Goal: Task Accomplishment & Management: Use online tool/utility

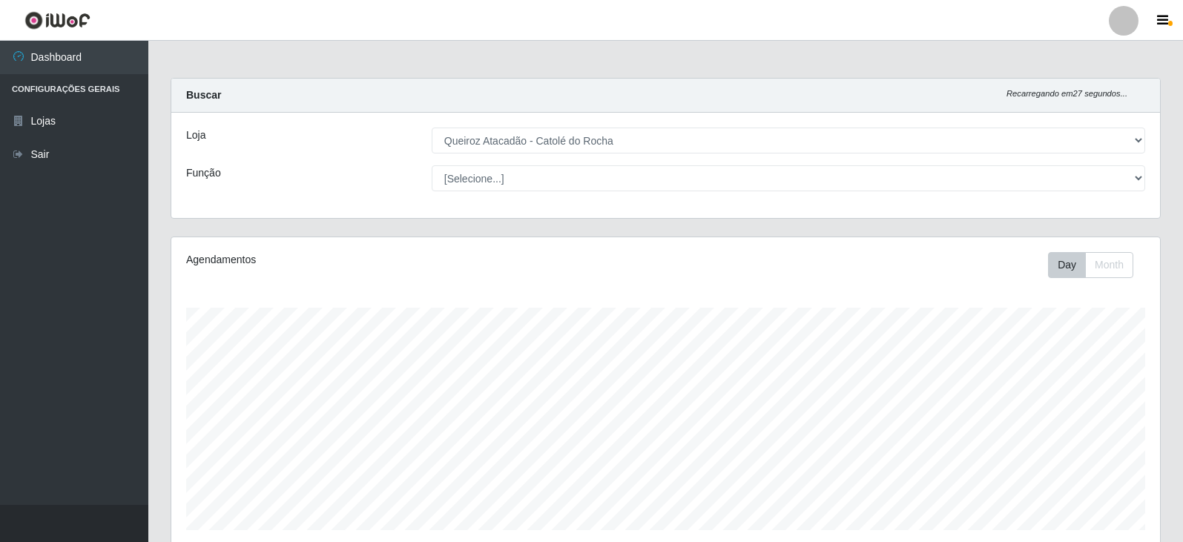
select select "500"
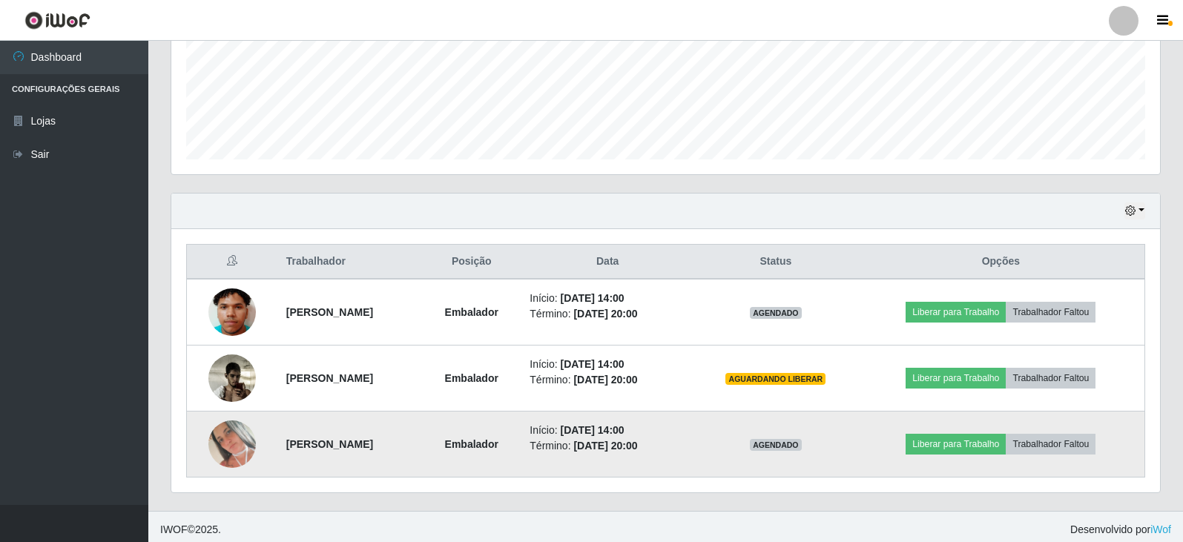
scroll to position [308, 989]
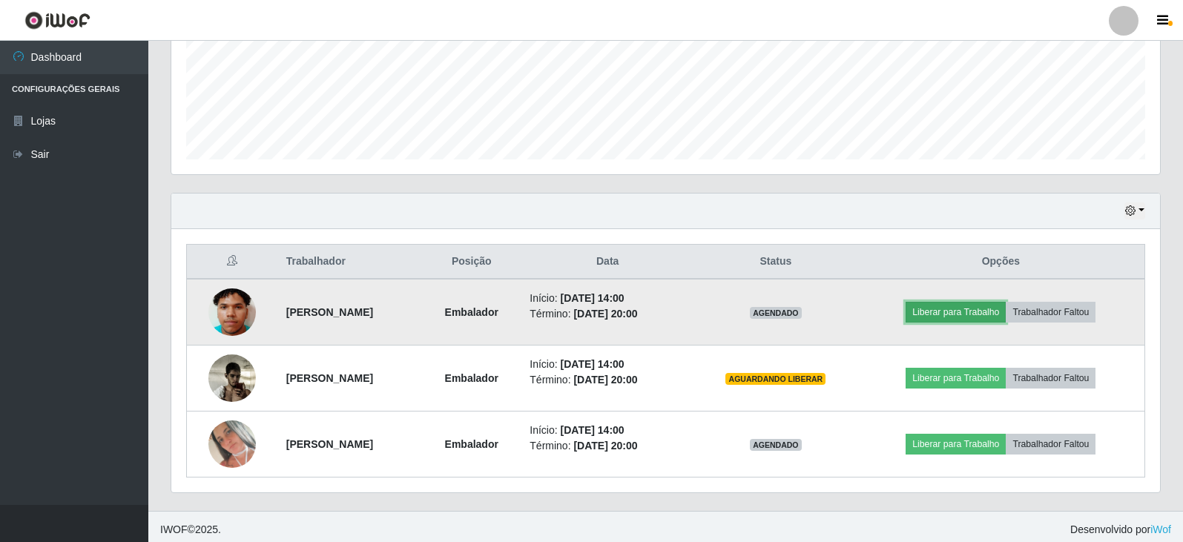
click at [994, 321] on button "Liberar para Trabalho" at bounding box center [955, 312] width 100 height 21
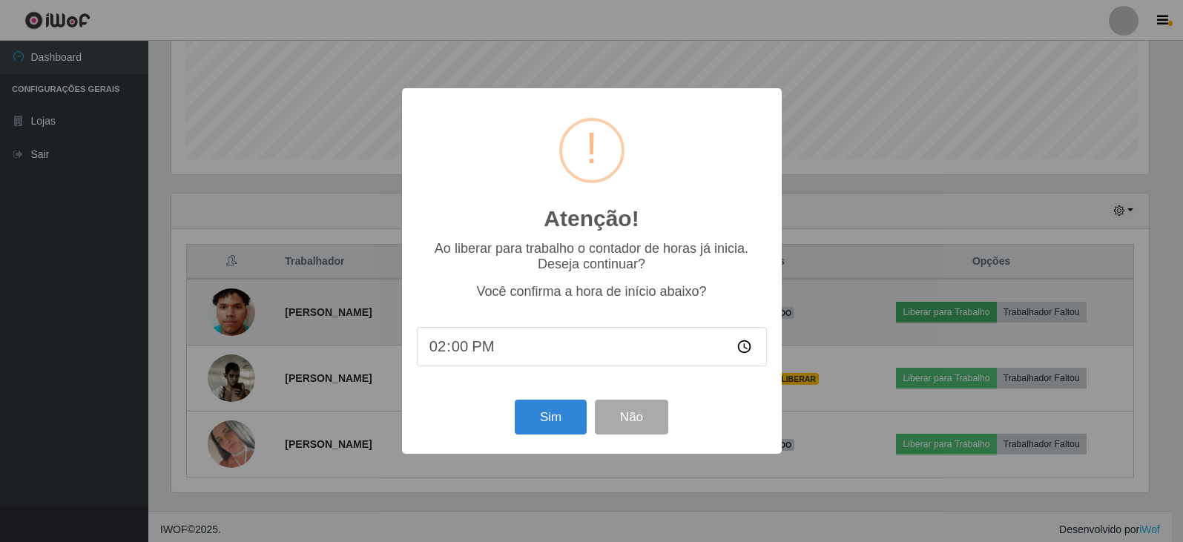
scroll to position [308, 981]
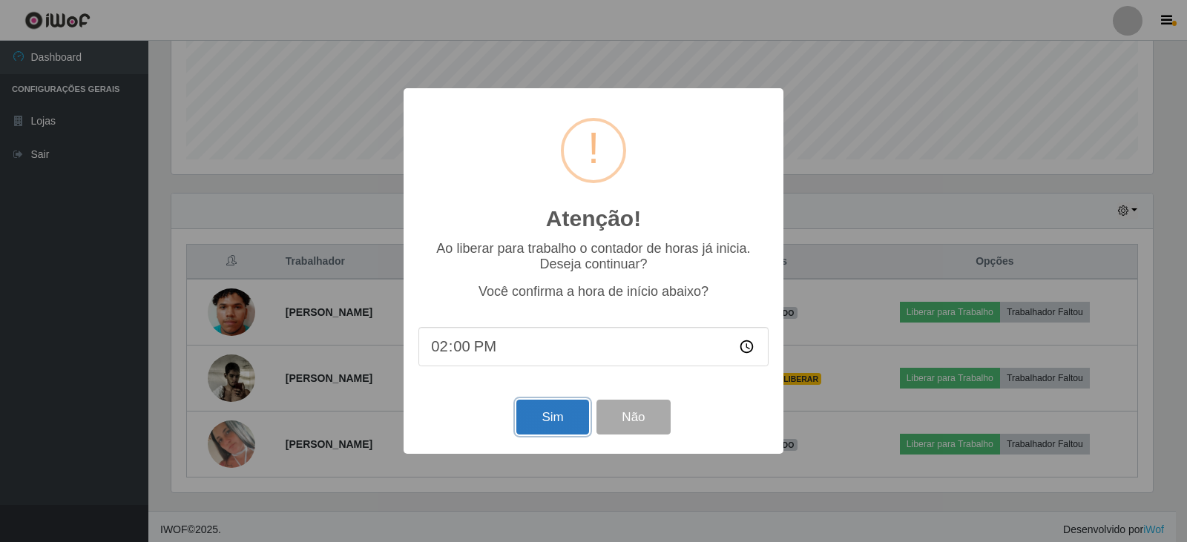
click at [552, 423] on button "Sim" at bounding box center [552, 417] width 72 height 35
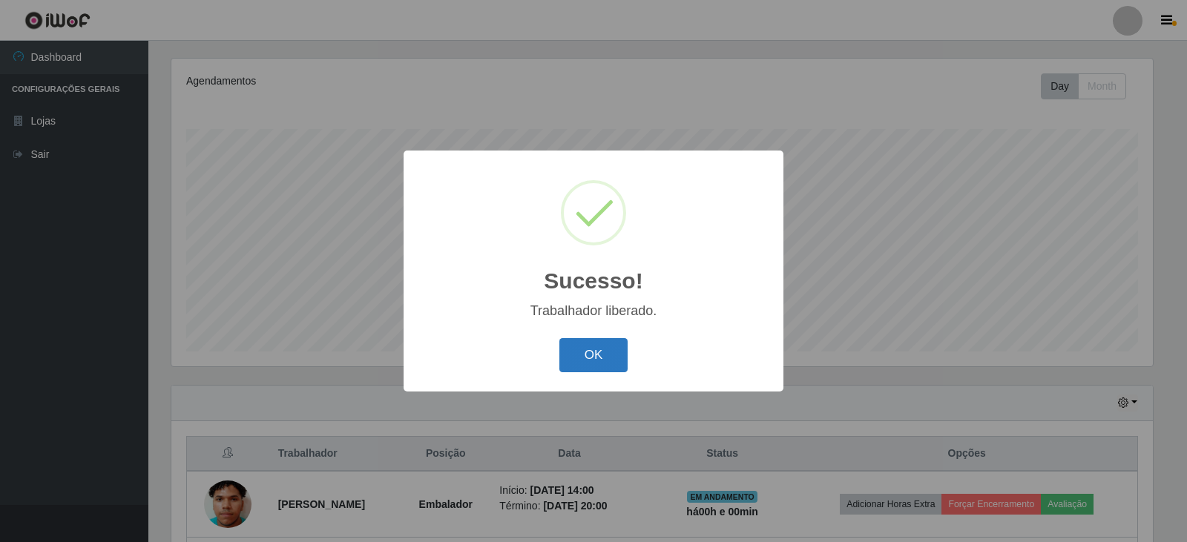
click at [603, 357] on button "OK" at bounding box center [593, 355] width 69 height 35
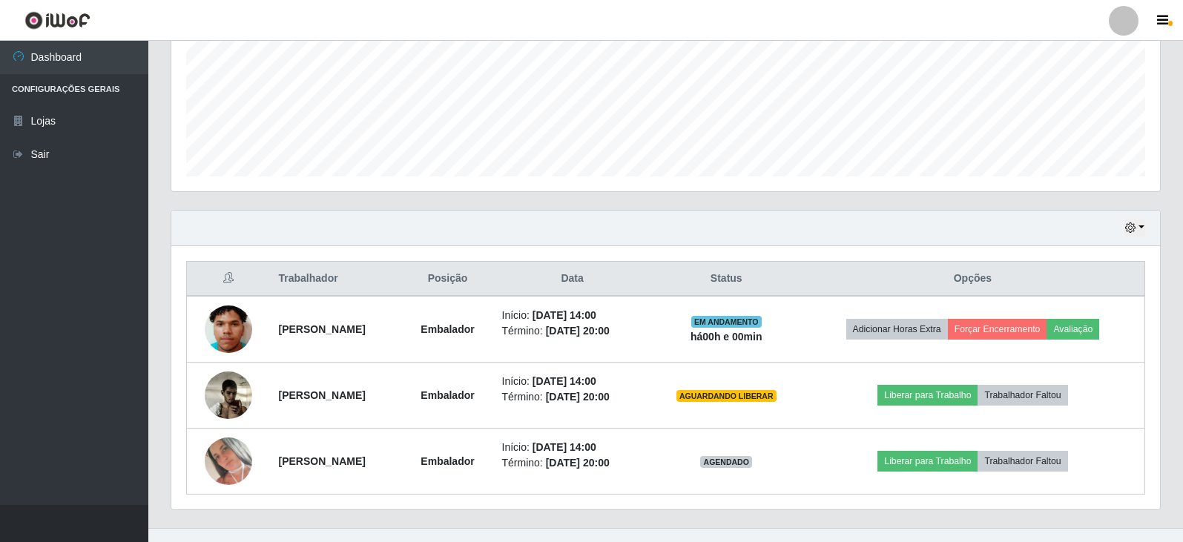
scroll to position [377, 0]
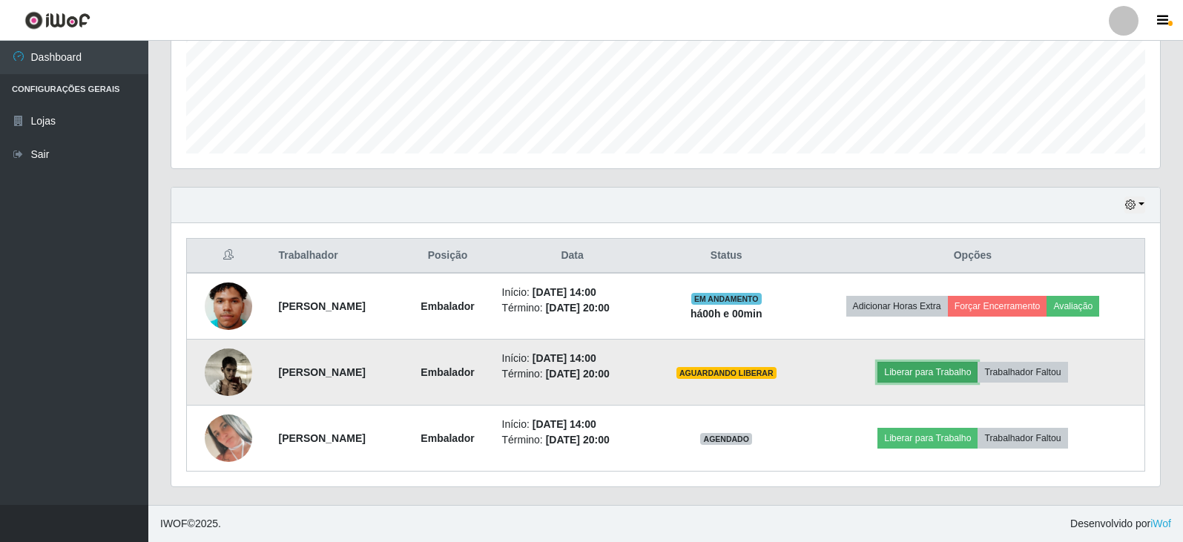
click at [969, 366] on button "Liberar para Trabalho" at bounding box center [927, 372] width 100 height 21
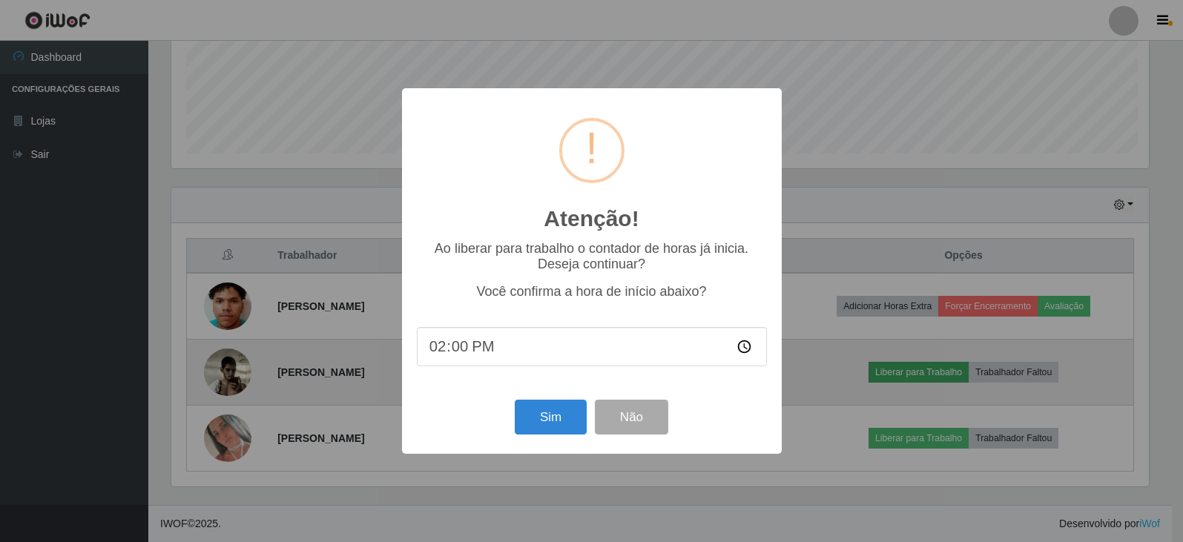
scroll to position [308, 981]
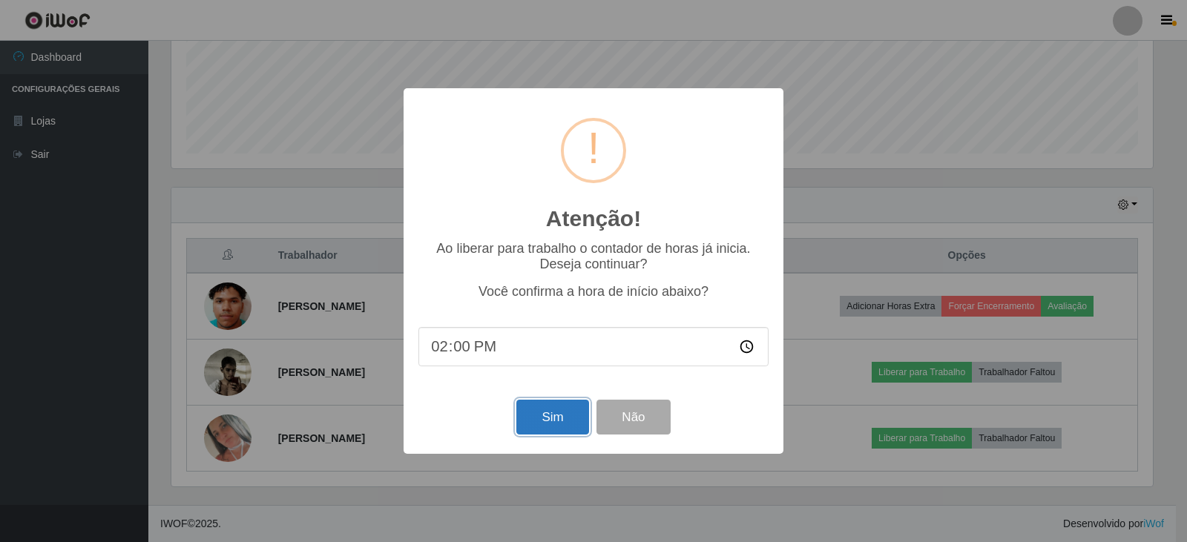
click at [545, 412] on button "Sim" at bounding box center [552, 417] width 72 height 35
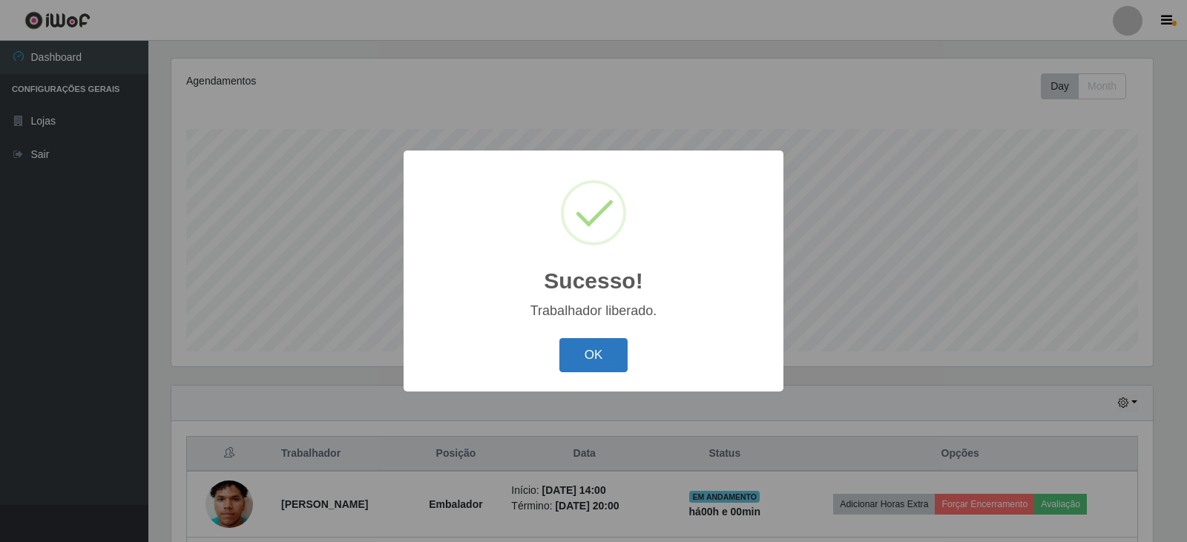
click at [607, 369] on button "OK" at bounding box center [593, 355] width 69 height 35
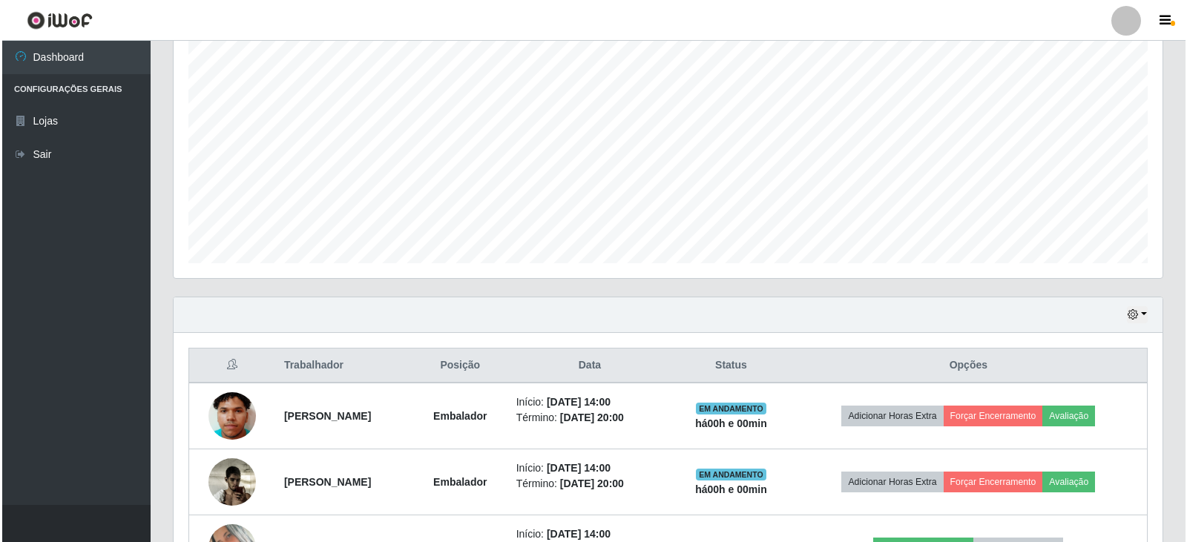
scroll to position [377, 0]
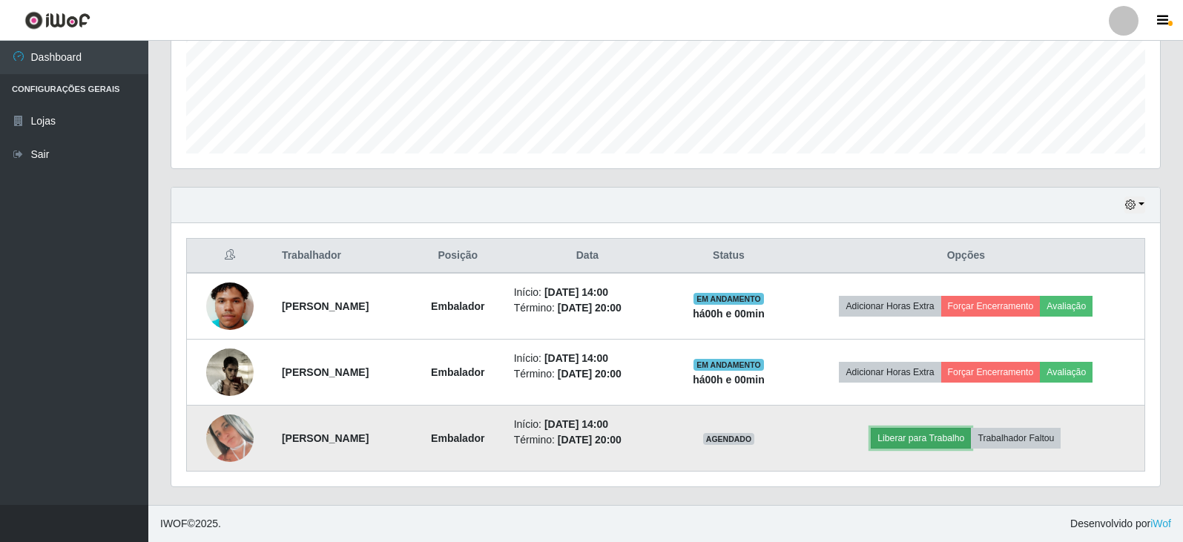
click at [944, 431] on button "Liberar para Trabalho" at bounding box center [921, 438] width 100 height 21
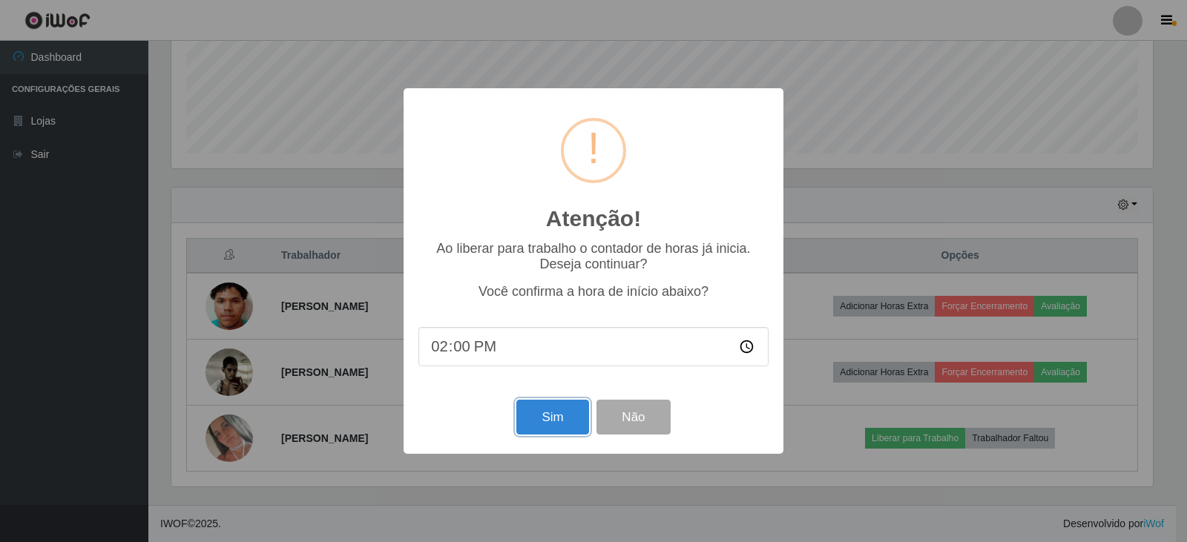
drag, startPoint x: 566, startPoint y: 406, endPoint x: 589, endPoint y: 349, distance: 62.2
click at [589, 349] on div "Atenção! × Ao liberar para trabalho o contador de horas já inicia. Deseja conti…" at bounding box center [593, 270] width 380 height 365
click at [562, 412] on button "Sim" at bounding box center [552, 417] width 72 height 35
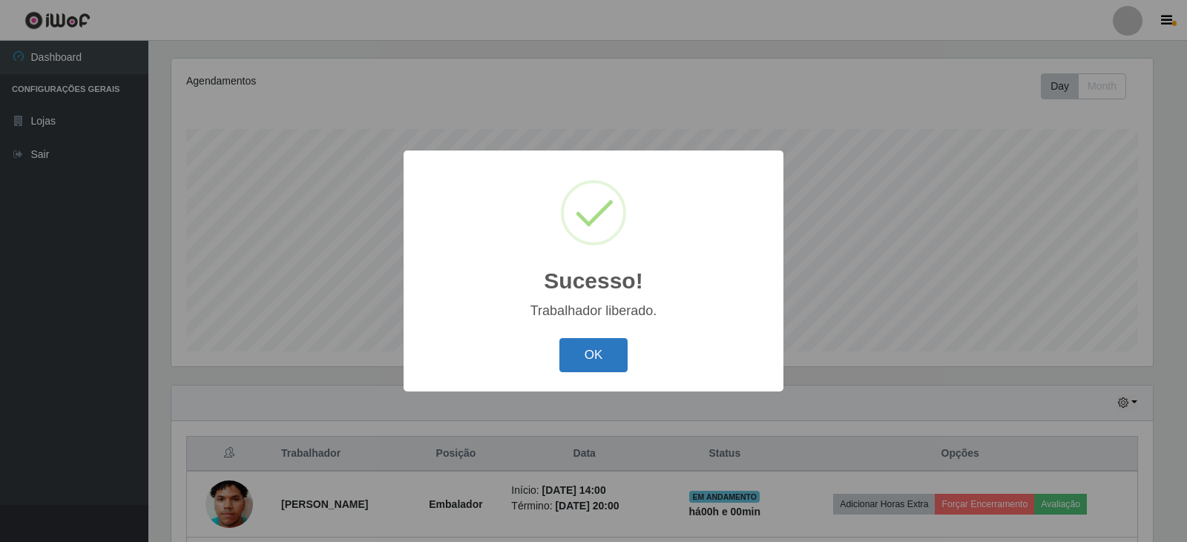
click at [592, 372] on button "OK" at bounding box center [593, 355] width 69 height 35
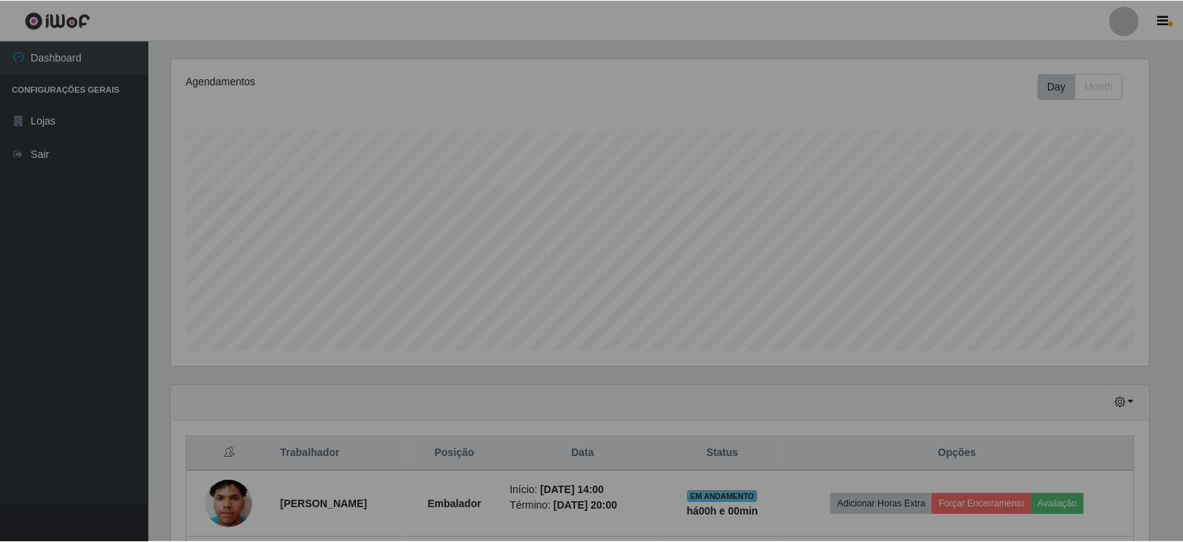
scroll to position [0, 0]
